Goal: Transaction & Acquisition: Purchase product/service

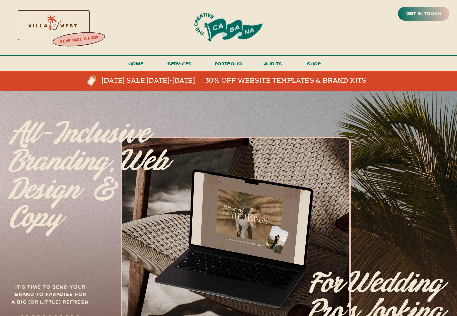
scroll to position [6, 0]
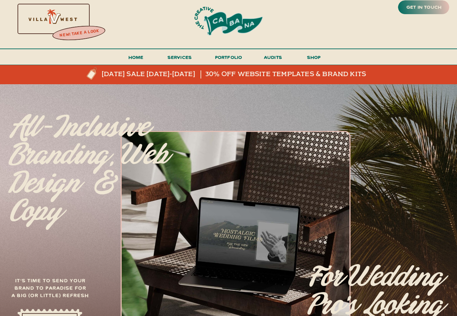
click at [74, 29] on div at bounding box center [79, 33] width 54 height 19
click at [77, 33] on h3 "new! take a look" at bounding box center [79, 33] width 55 height 13
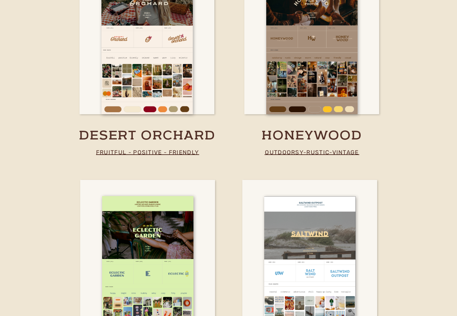
scroll to position [1286, 0]
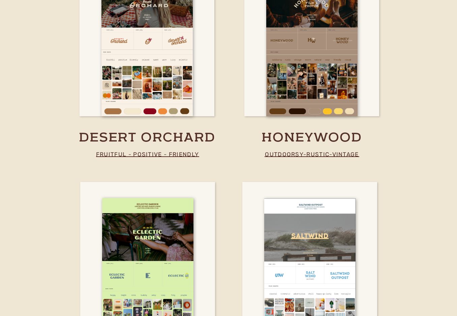
click at [290, 133] on h3 "honeywood" at bounding box center [311, 138] width 179 height 17
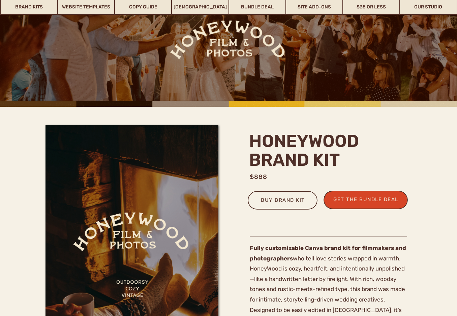
scroll to position [105, 0]
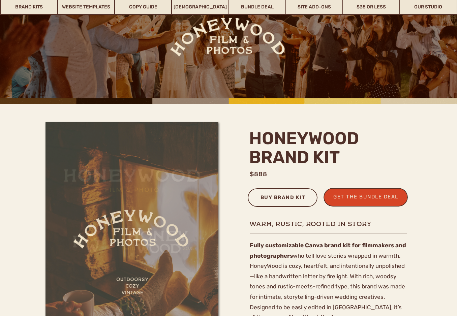
click at [294, 202] on div "buy brand kit" at bounding box center [283, 198] width 54 height 11
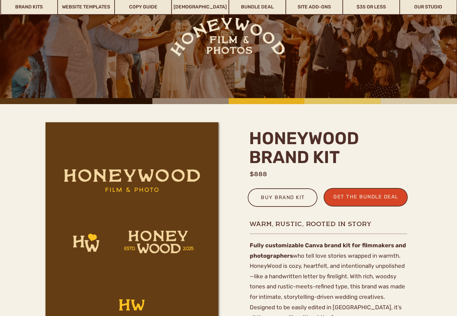
scroll to position [0, 0]
